Goal: Information Seeking & Learning: Check status

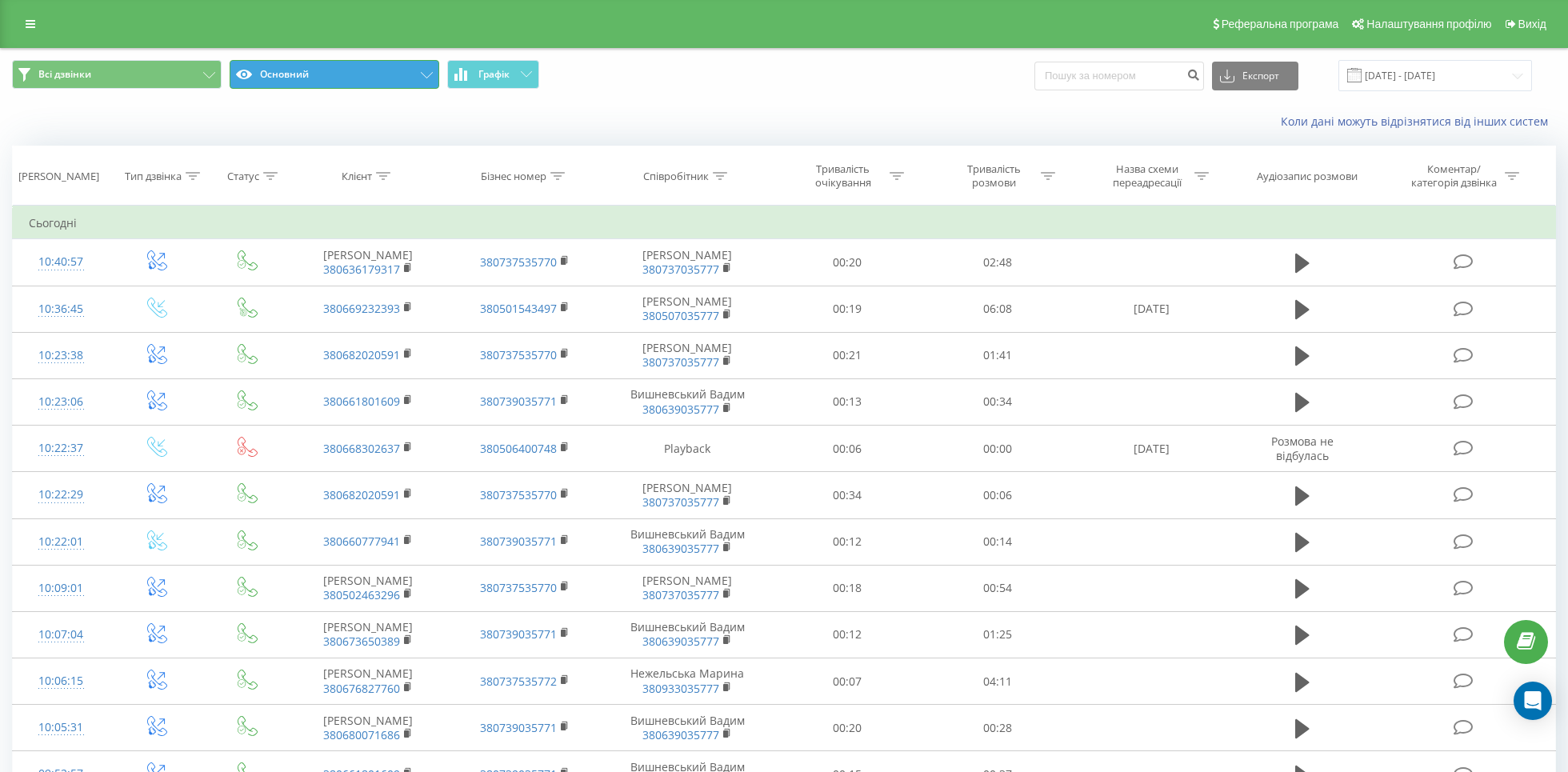
click at [434, 78] on button "Основний" at bounding box center [334, 75] width 210 height 29
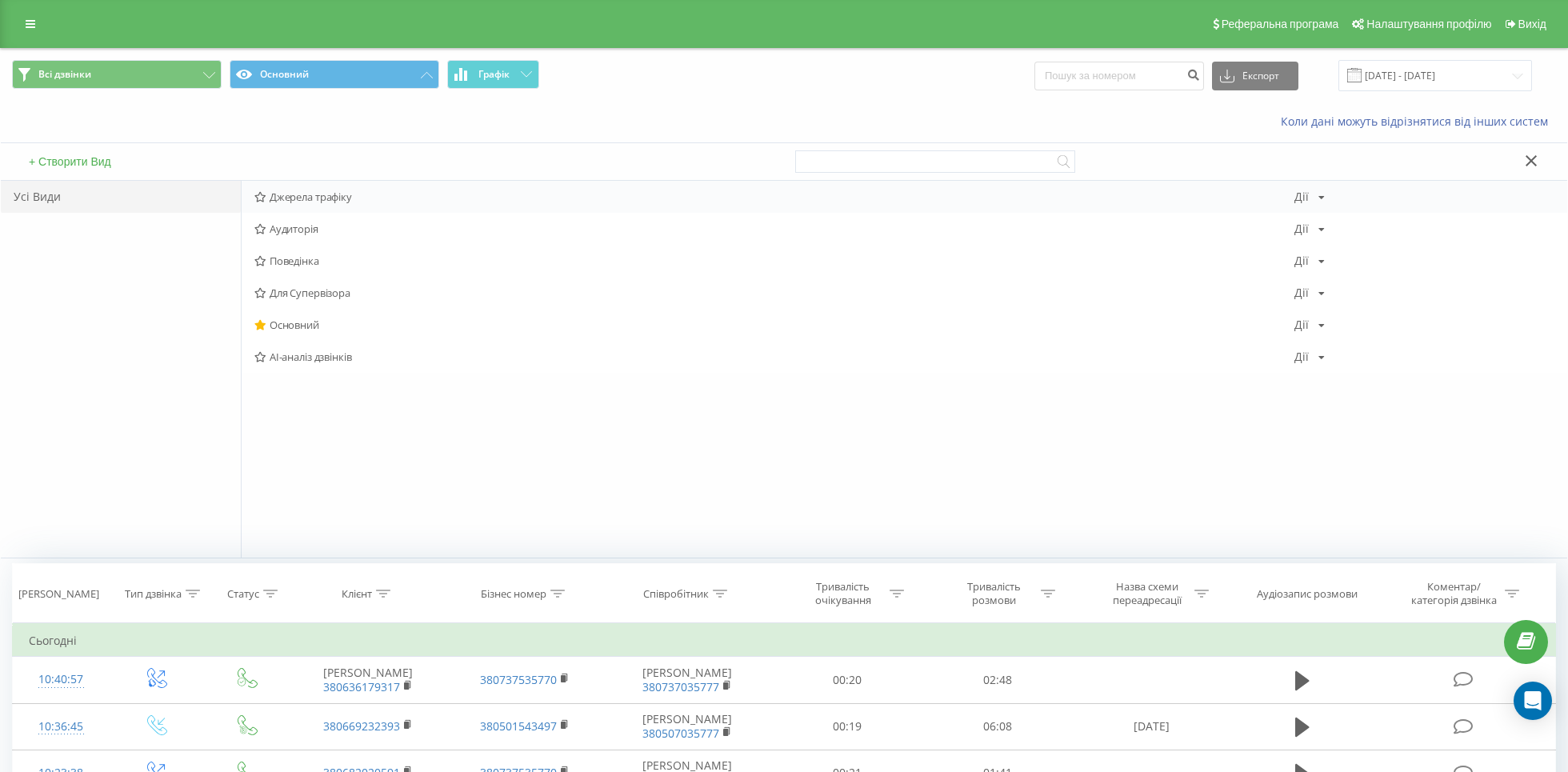
click at [391, 196] on span "Джерела трафіку" at bounding box center [775, 196] width 1040 height 11
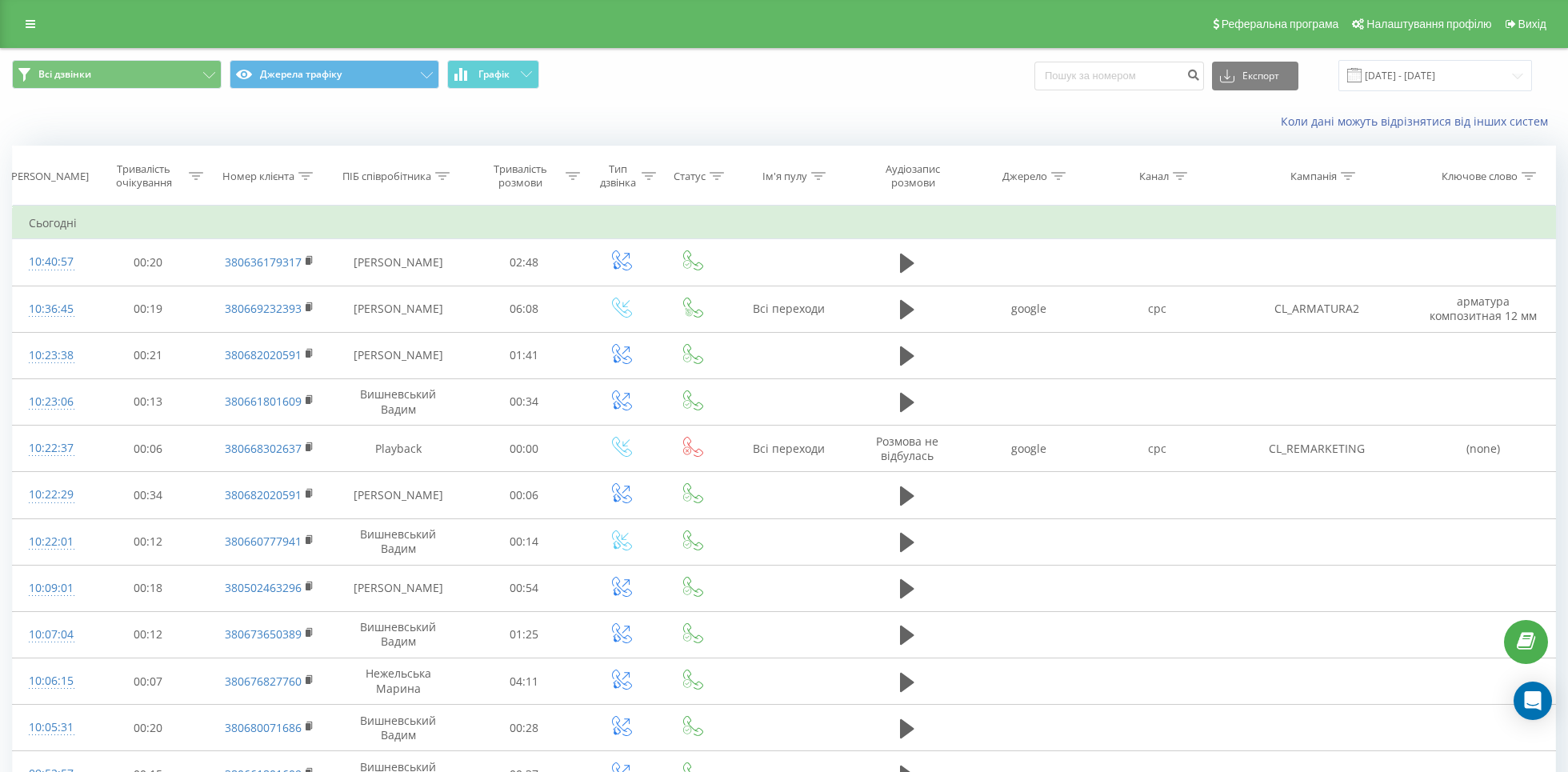
click at [1180, 181] on div at bounding box center [1180, 176] width 15 height 14
click at [1197, 285] on input "text" at bounding box center [1158, 291] width 141 height 28
type input "cpc"
click at [1211, 324] on span "OK" at bounding box center [1191, 322] width 45 height 25
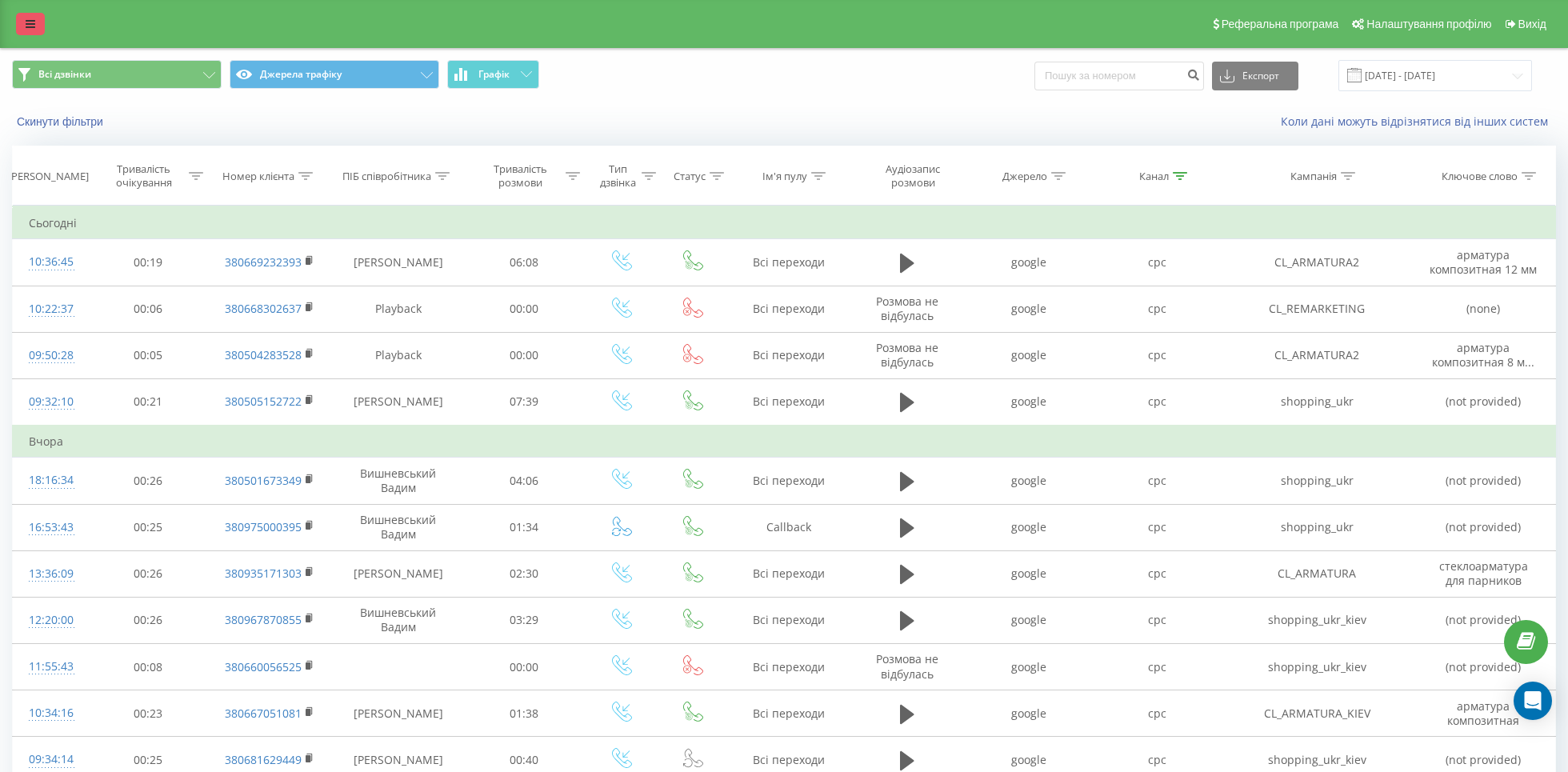
click at [29, 28] on icon at bounding box center [30, 23] width 9 height 11
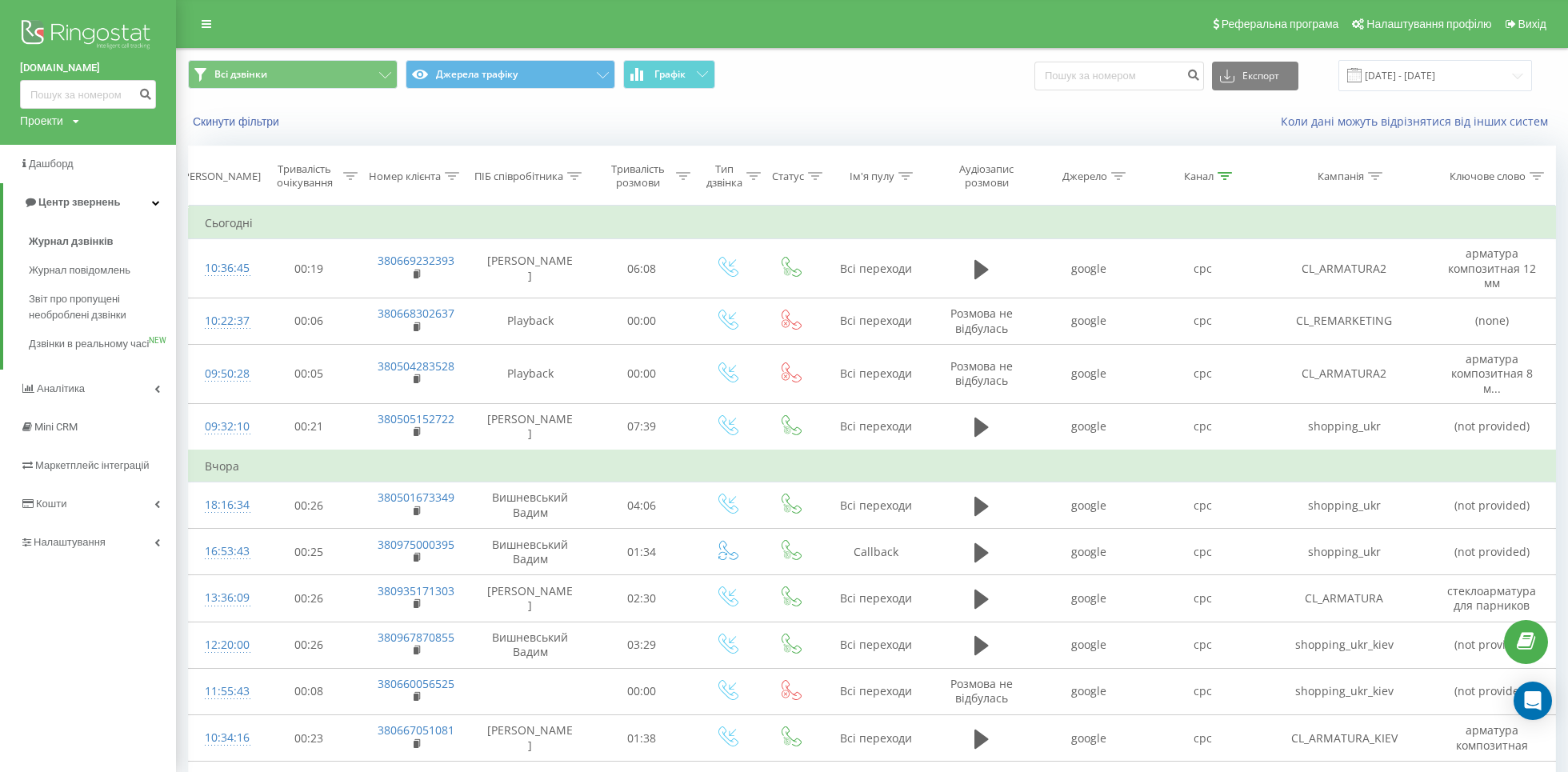
click at [64, 121] on div "Проекти polyex.in.ua finebud.com.ua" at bounding box center [49, 120] width 59 height 16
click at [67, 169] on link "[DOMAIN_NAME]" at bounding box center [72, 175] width 77 height 13
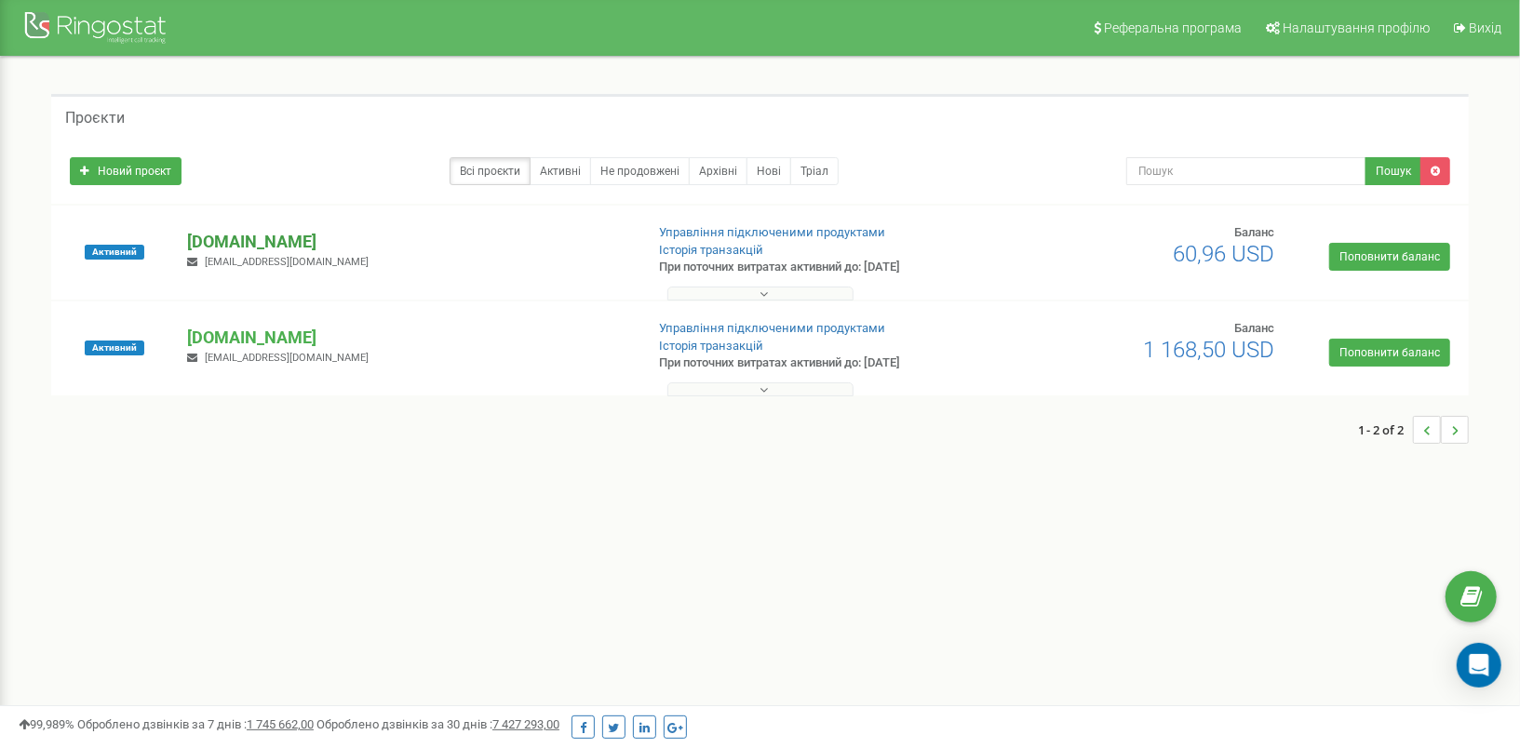
click at [257, 237] on p "[DOMAIN_NAME]" at bounding box center [407, 242] width 441 height 24
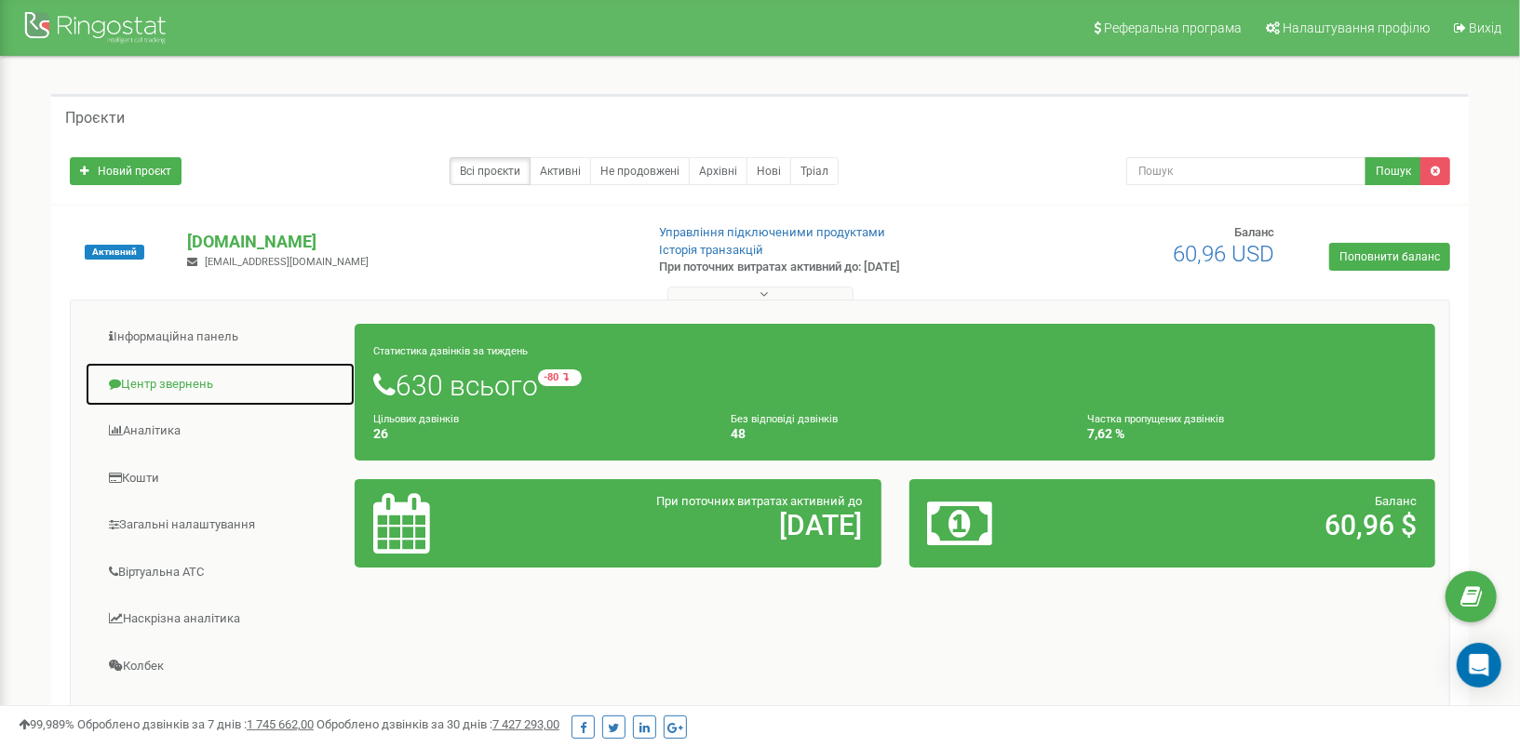
click at [162, 379] on link "Центр звернень" at bounding box center [220, 385] width 271 height 46
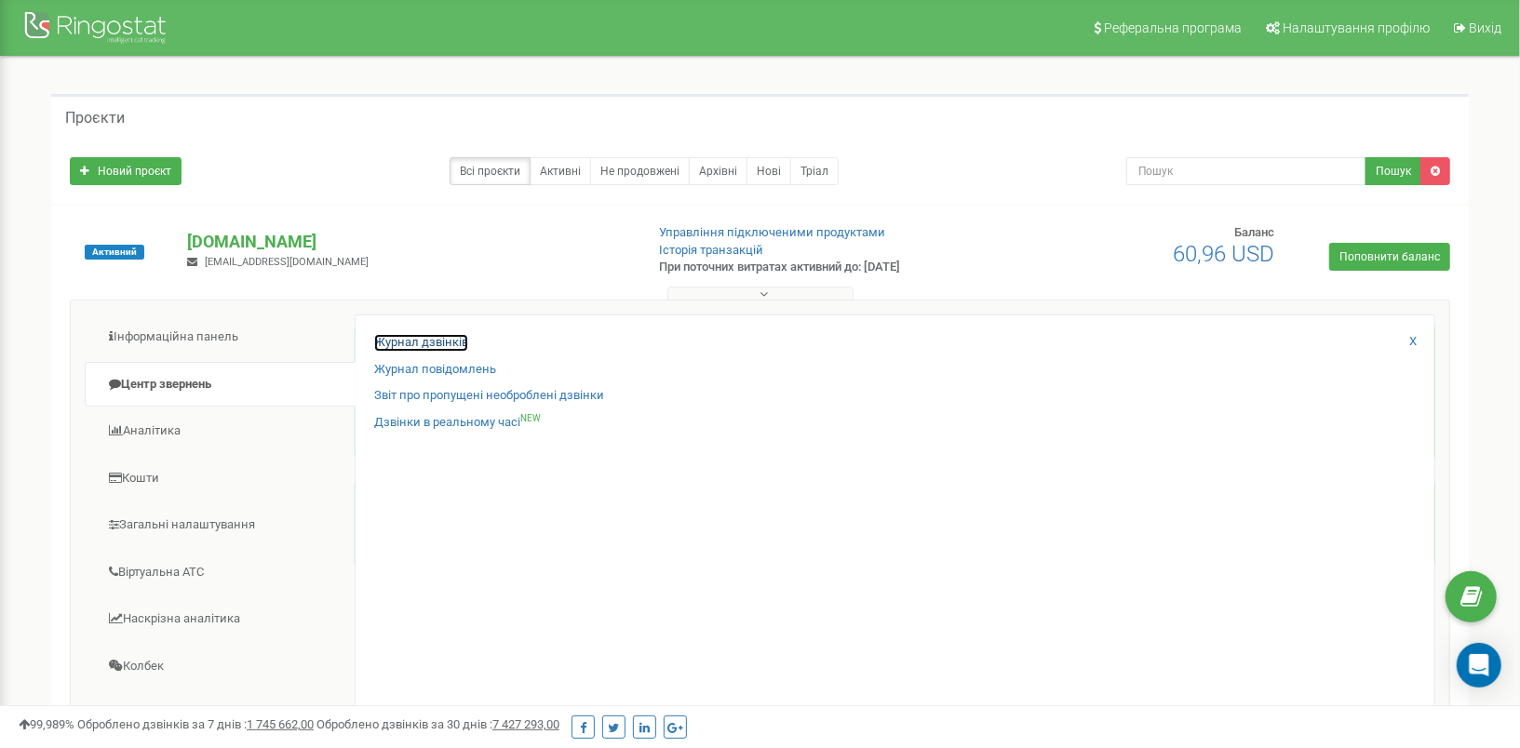
click at [437, 342] on link "Журнал дзвінків" at bounding box center [421, 343] width 94 height 18
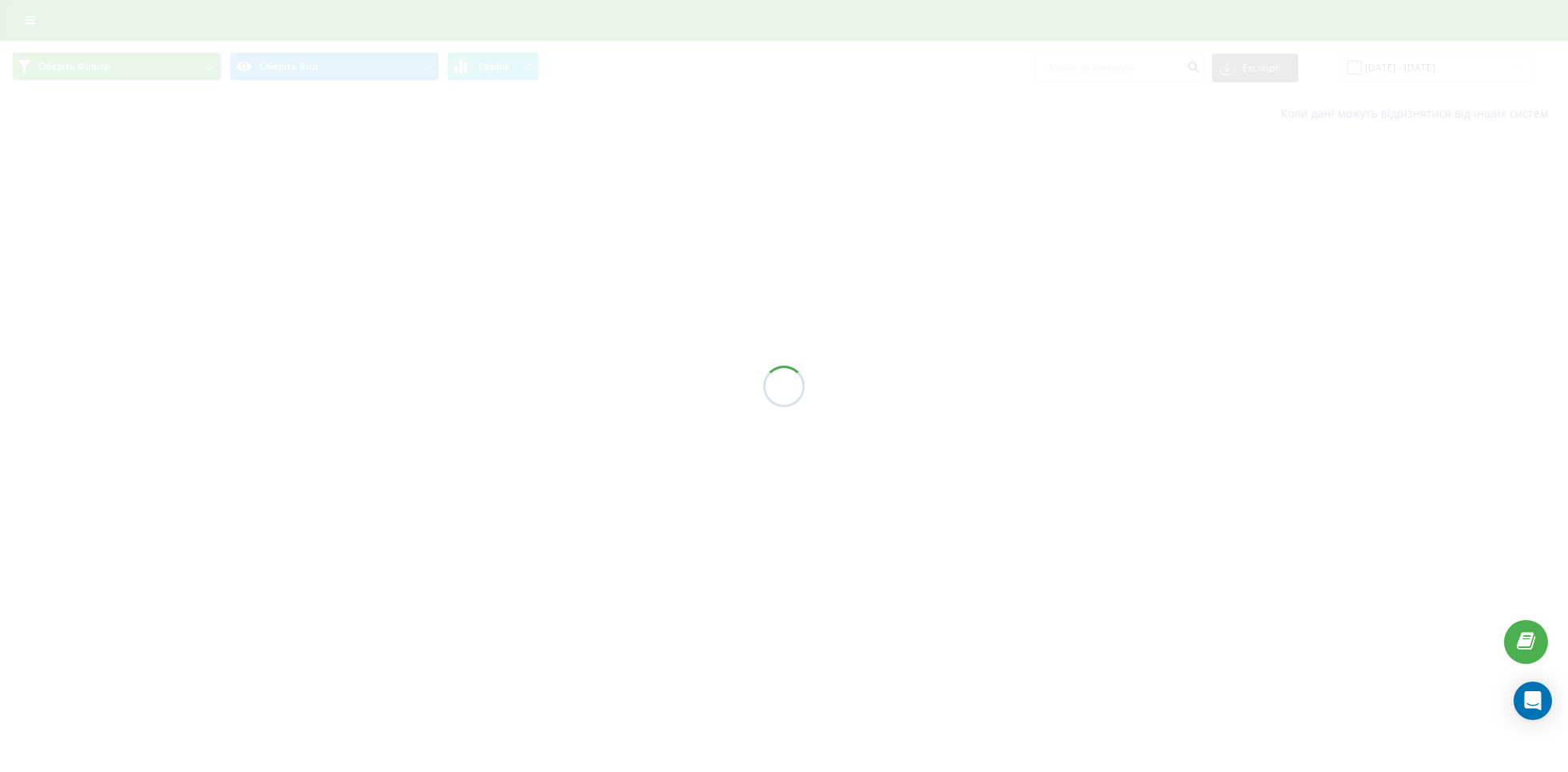
click at [450, 353] on div at bounding box center [784, 386] width 1568 height 772
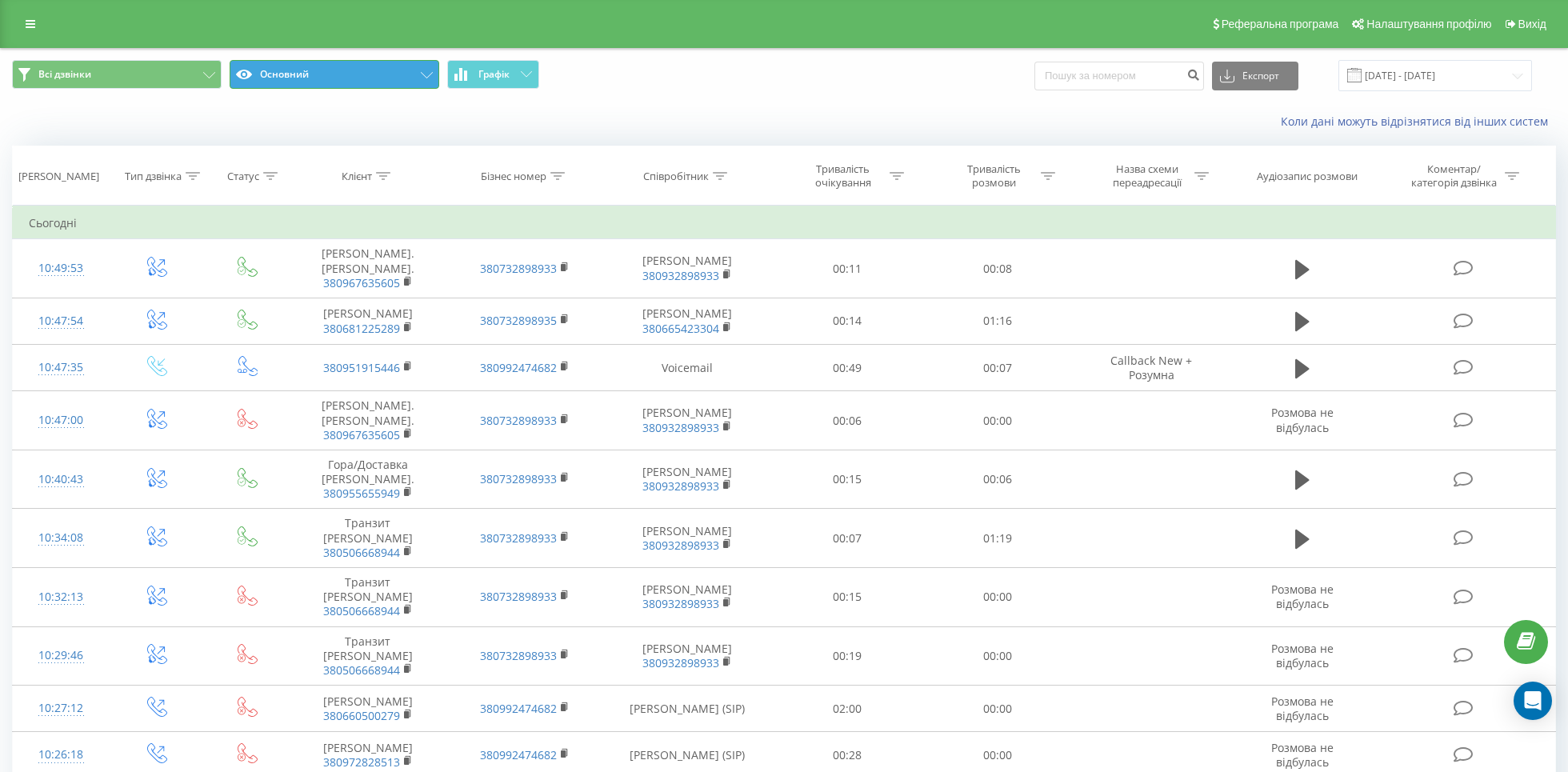
click at [395, 77] on button "Основний" at bounding box center [334, 75] width 210 height 29
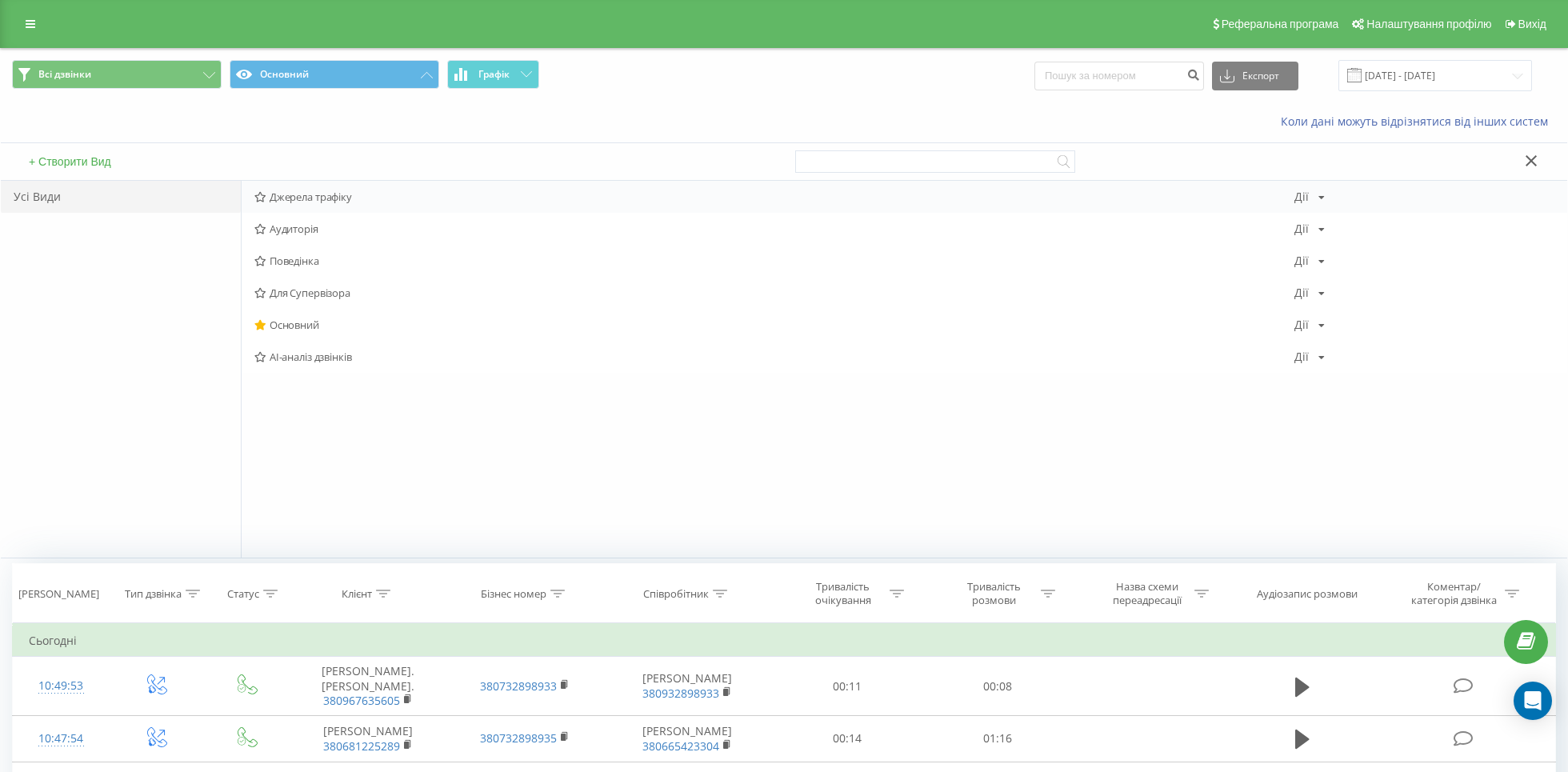
click at [354, 199] on span "Джерела трафіку" at bounding box center [775, 196] width 1040 height 11
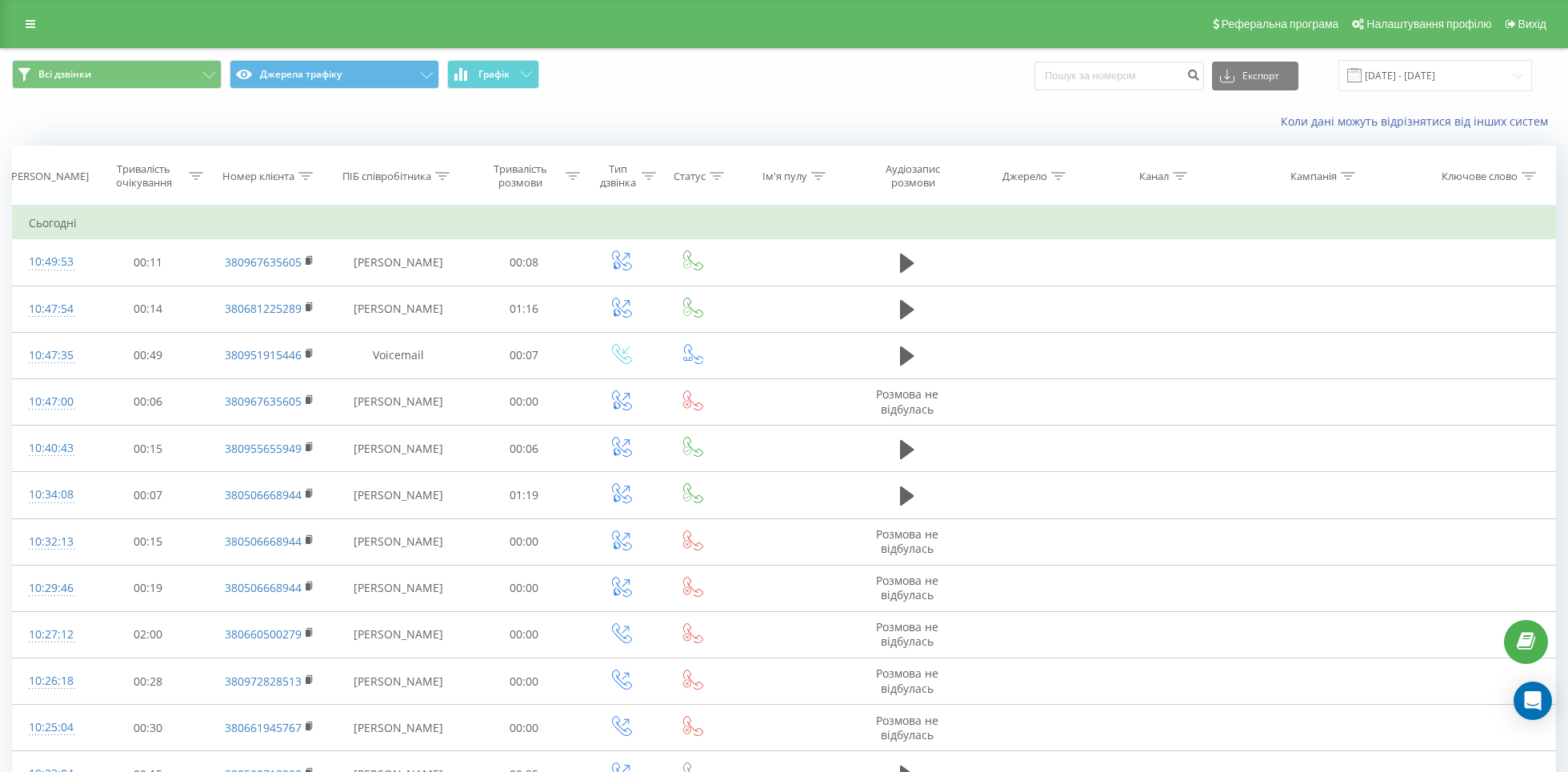
click at [1177, 170] on div at bounding box center [1180, 176] width 15 height 14
click at [1165, 290] on input "text" at bounding box center [1158, 291] width 141 height 28
type input "cpc"
click at [1190, 327] on span "OK" at bounding box center [1191, 322] width 45 height 25
